Goal: Task Accomplishment & Management: Manage account settings

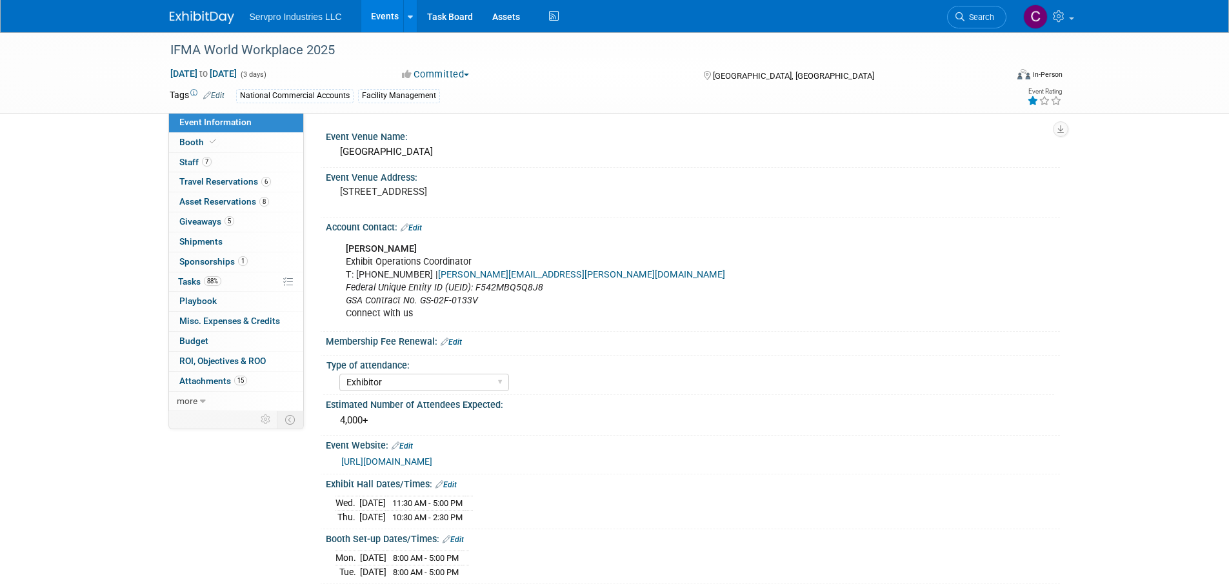
select select "Exhibitor"
select select "Linked In"
click at [1067, 16] on icon at bounding box center [1060, 16] width 15 height 12
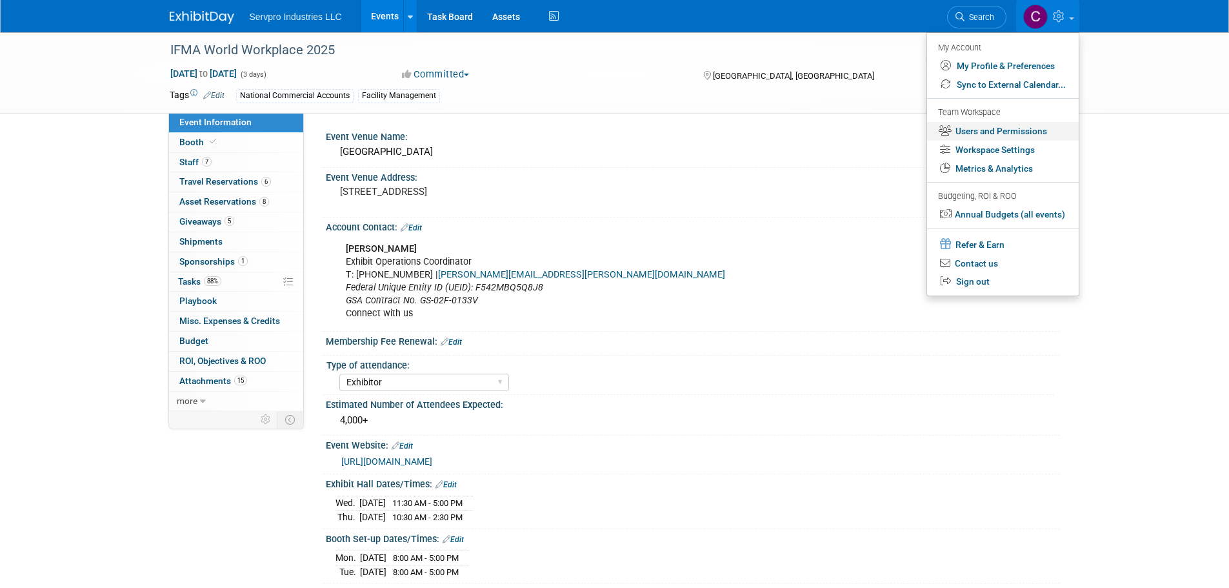
click at [975, 132] on link "Users and Permissions" at bounding box center [1003, 131] width 152 height 19
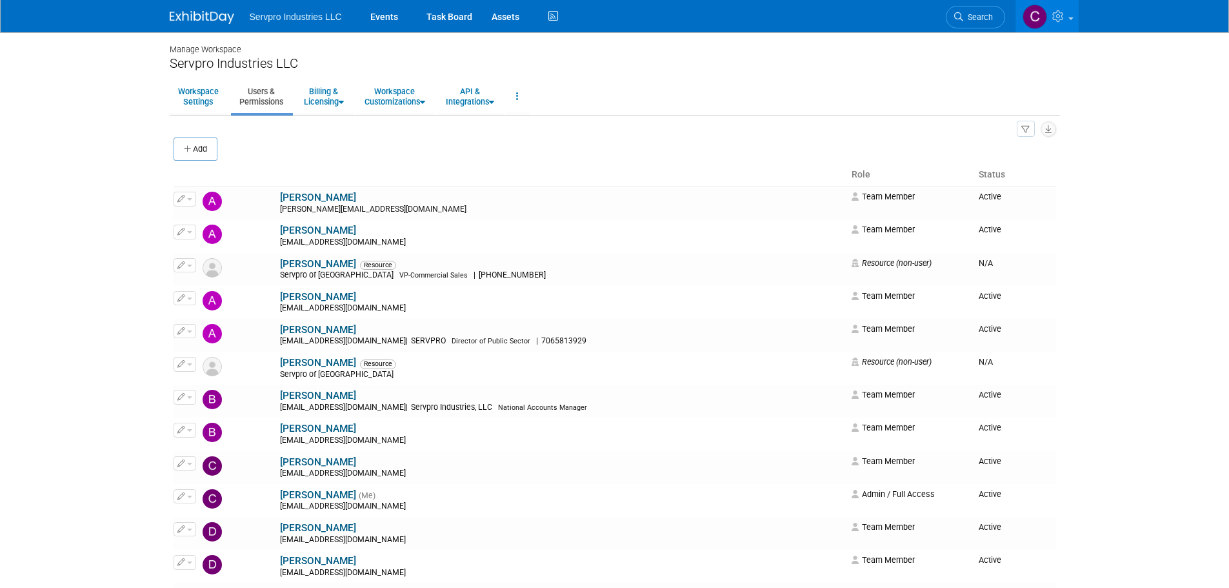
click at [267, 20] on span "Servpro Industries LLC" at bounding box center [296, 17] width 92 height 10
click at [221, 15] on img at bounding box center [202, 17] width 65 height 13
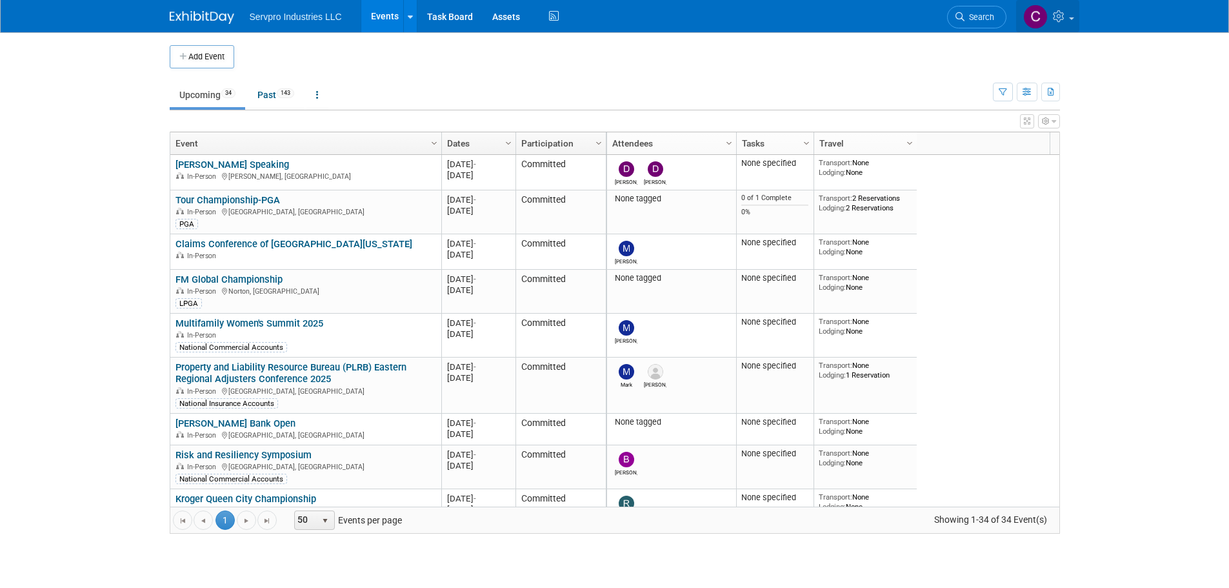
click at [1065, 16] on icon at bounding box center [1060, 16] width 15 height 12
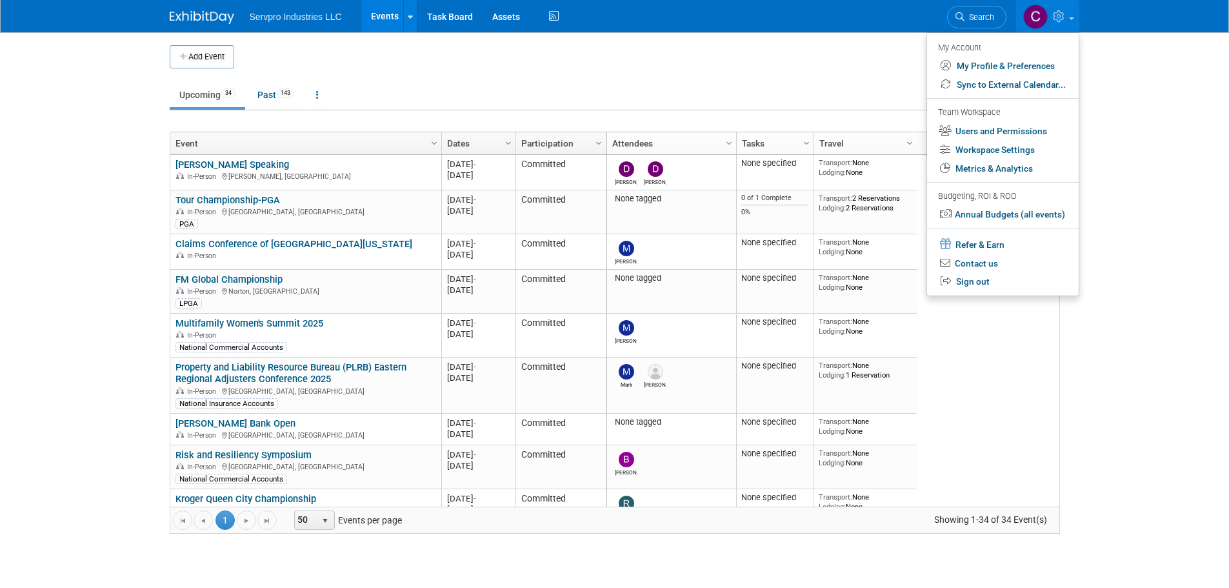
click at [794, 63] on td at bounding box center [625, 56] width 783 height 23
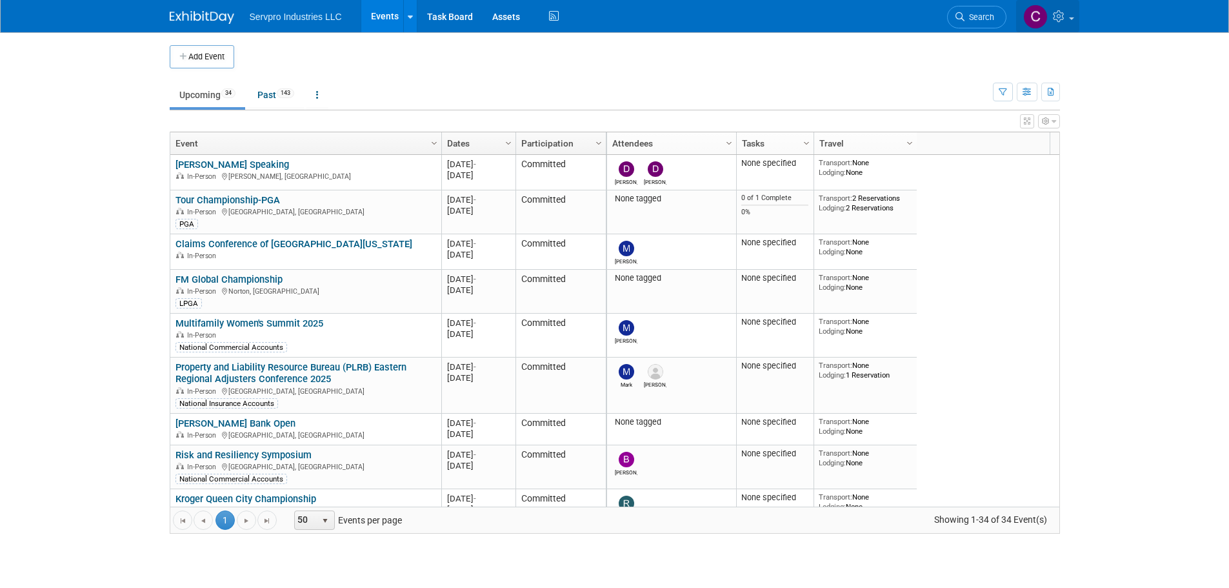
click at [1061, 15] on icon at bounding box center [1060, 16] width 15 height 12
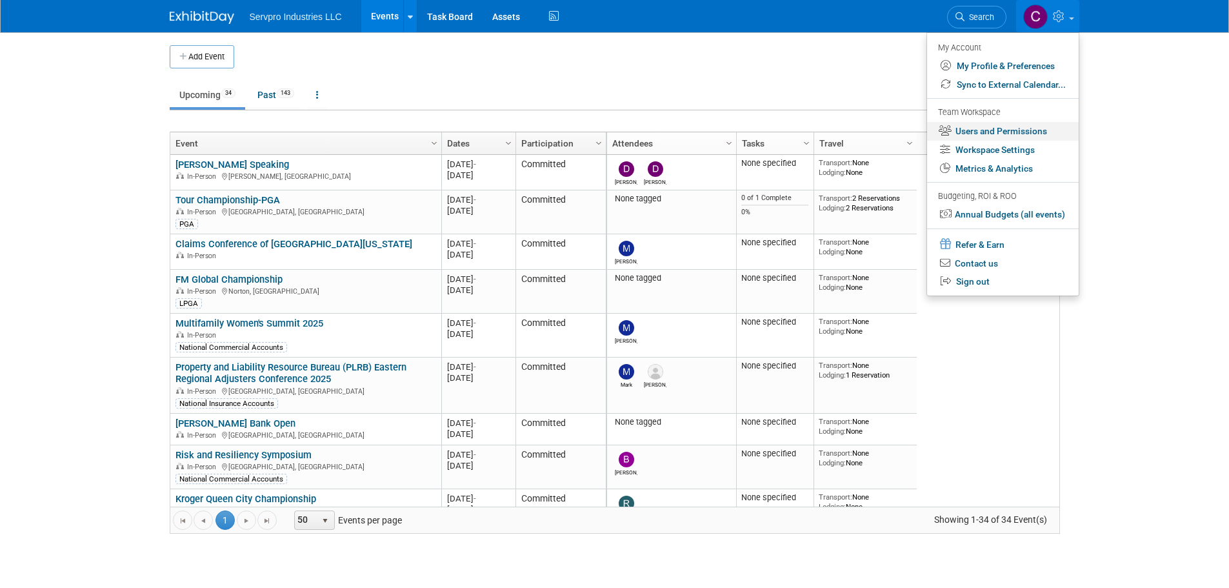
click at [965, 125] on link "Users and Permissions" at bounding box center [1003, 131] width 152 height 19
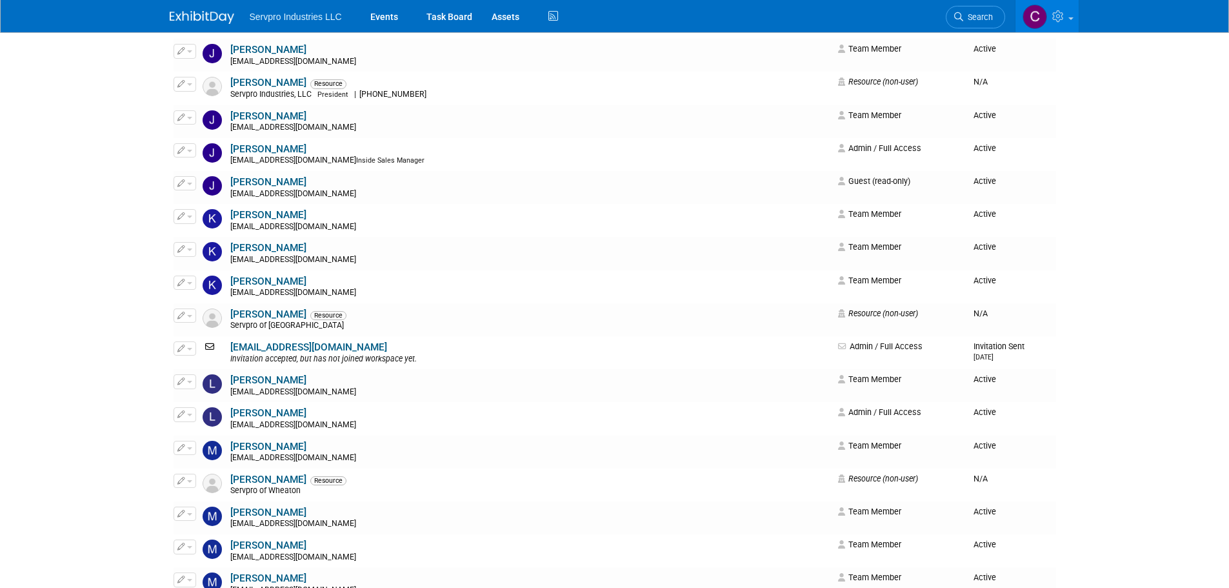
scroll to position [1430, 0]
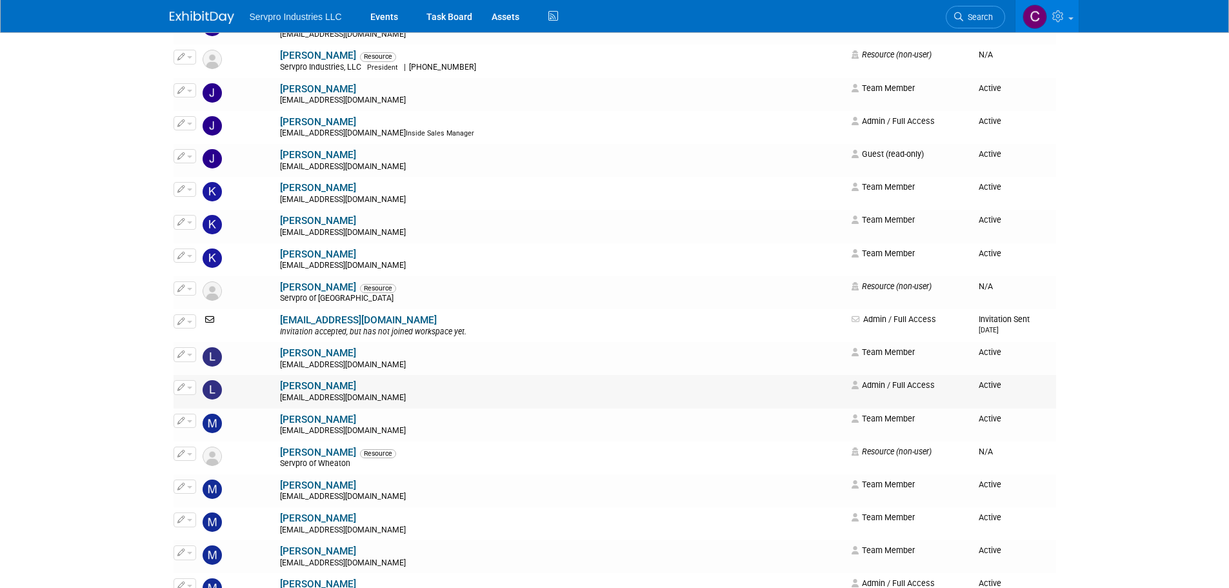
click at [190, 389] on span "button" at bounding box center [189, 387] width 5 height 3
click at [280, 385] on link "[PERSON_NAME]" at bounding box center [318, 386] width 76 height 12
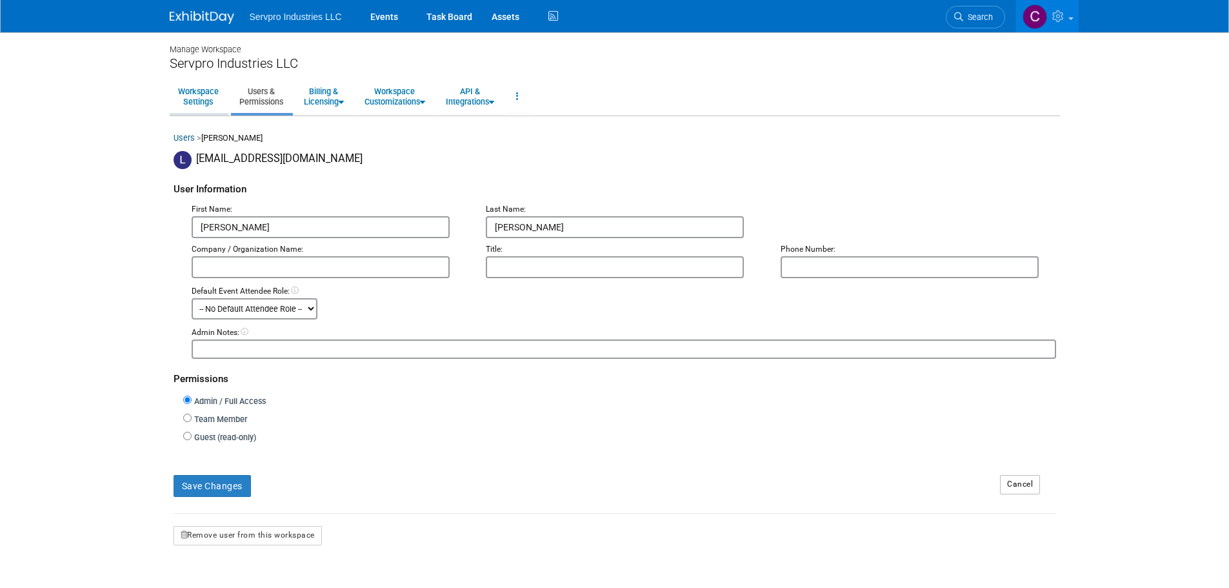
click at [186, 91] on link "Workspace Settings" at bounding box center [198, 97] width 57 height 32
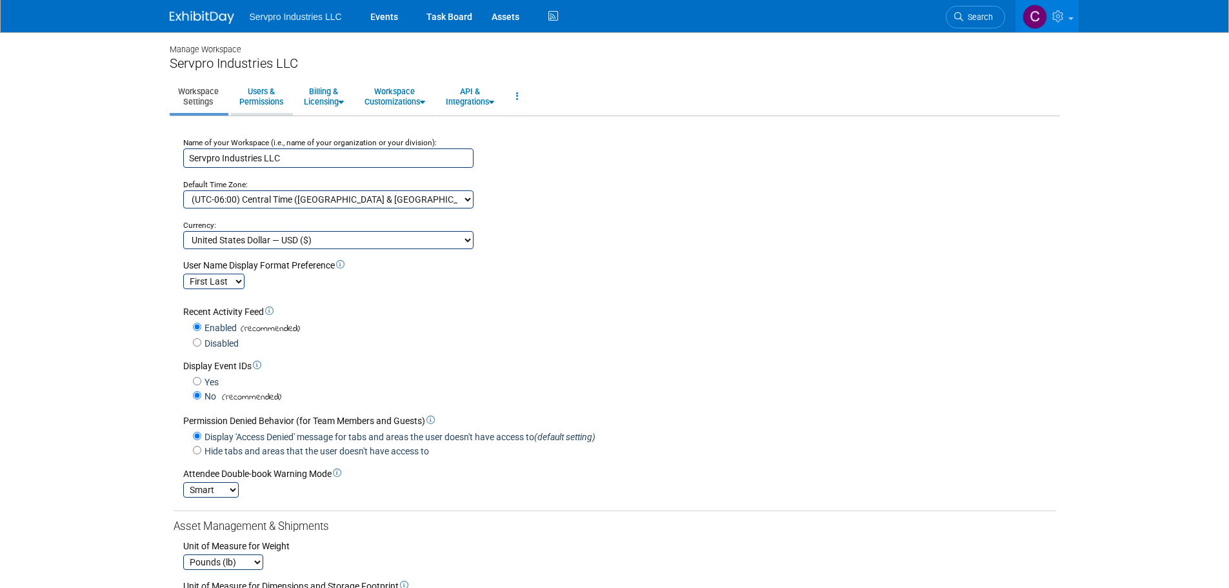
click at [259, 104] on link "Users & Permissions" at bounding box center [261, 97] width 61 height 32
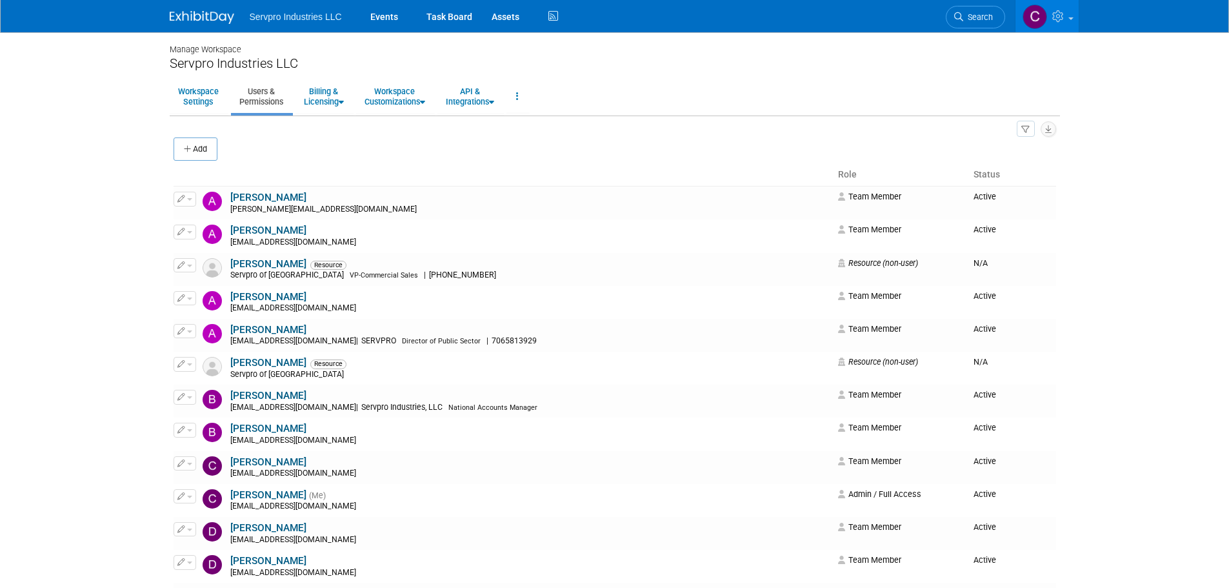
click at [199, 14] on img at bounding box center [202, 17] width 65 height 13
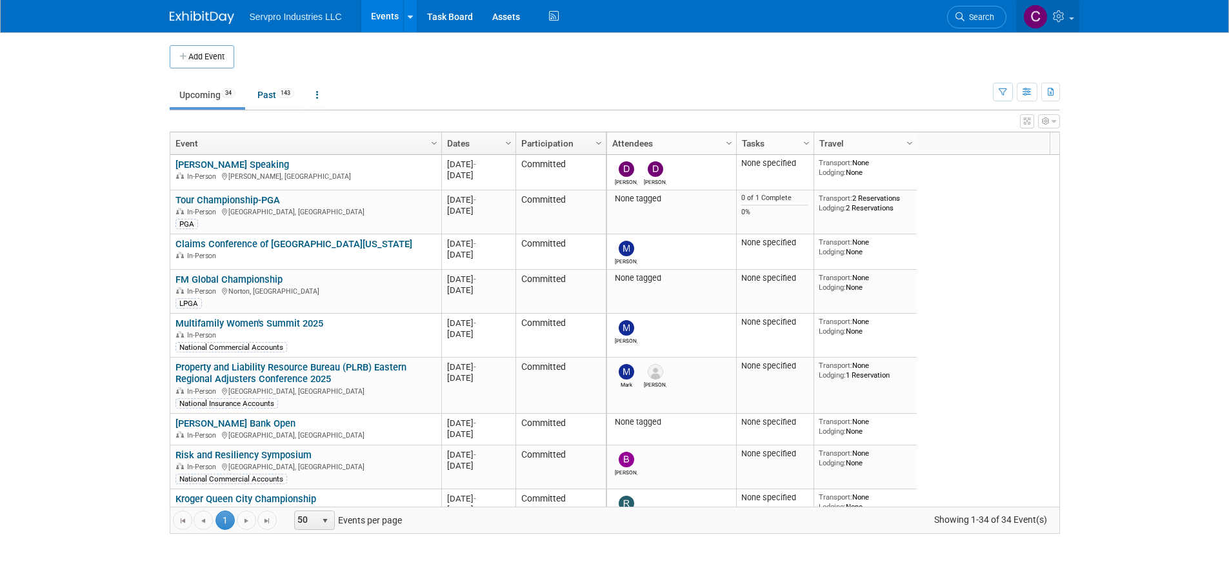
click at [1063, 8] on link at bounding box center [1047, 16] width 63 height 32
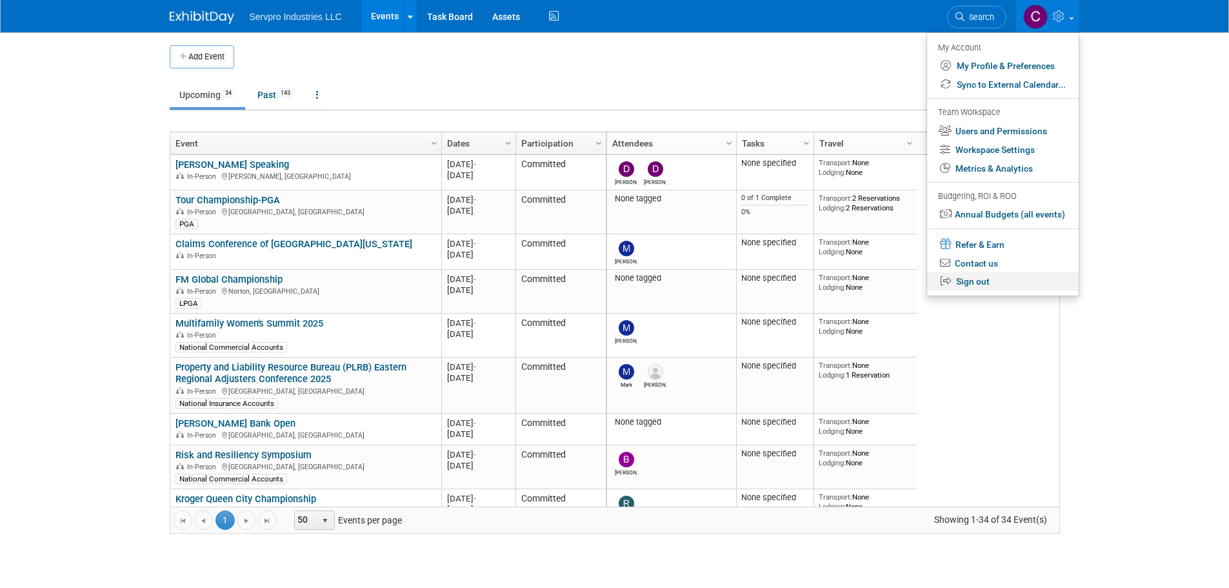
click at [951, 283] on icon at bounding box center [948, 281] width 14 height 10
